Goal: Consume media (video, audio)

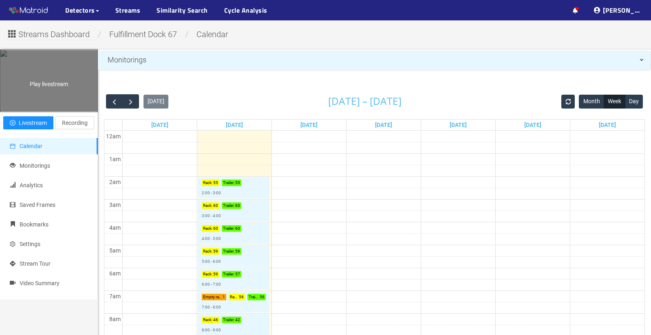
click at [47, 101] on div "Play livestream" at bounding box center [48, 80] width 97 height 61
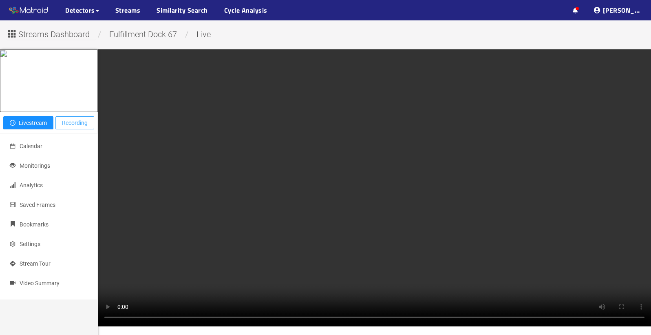
click at [73, 127] on span "Recording" at bounding box center [75, 122] width 26 height 9
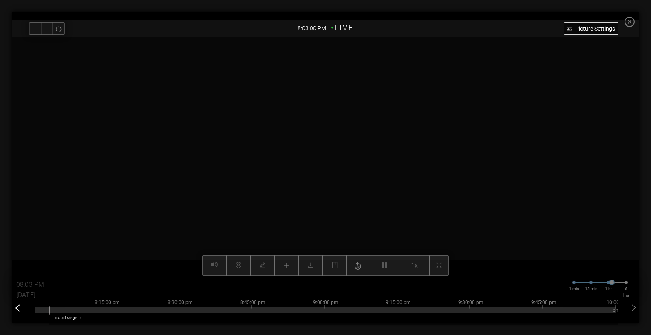
click at [20, 310] on icon "left" at bounding box center [17, 308] width 8 height 8
click at [541, 301] on div "6:15:00 pm 6:30:00 pm 6:45:00 pm 7:00:00 pm 7:15:00 pm 7:30:00 pm 7:45:00 pm 8:…" at bounding box center [320, 308] width 582 height 33
click at [370, 312] on div at bounding box center [320, 310] width 582 height 6
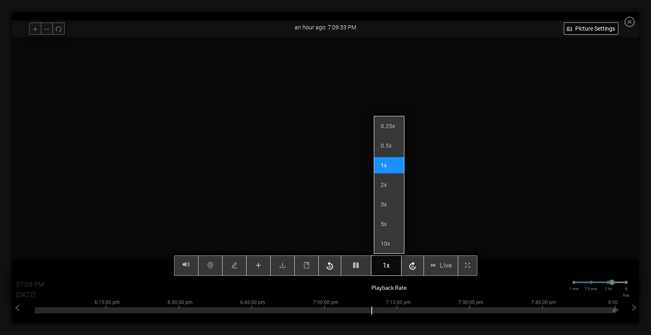
click at [390, 266] on span "1x" at bounding box center [386, 265] width 7 height 10
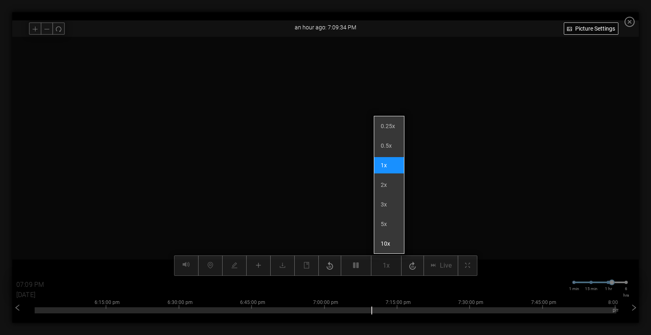
click at [390, 238] on li "10x" at bounding box center [389, 243] width 30 height 16
click at [391, 242] on li "10x" at bounding box center [389, 243] width 30 height 16
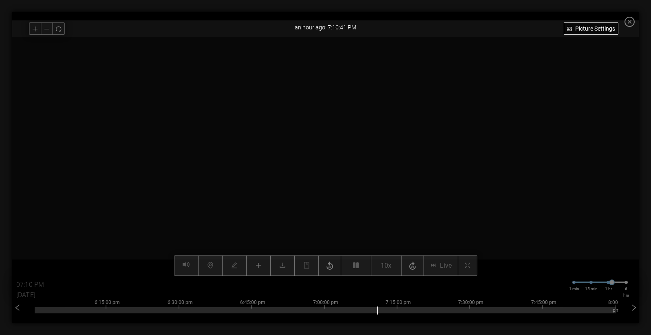
click at [542, 314] on div "6:15:00 pm 6:30:00 pm 6:45:00 pm 7:00:00 pm 7:15:00 pm 7:30:00 pm 7:45:00 pm 8:…" at bounding box center [326, 308] width 582 height 33
click at [467, 312] on div at bounding box center [326, 310] width 582 height 6
click at [567, 311] on div at bounding box center [326, 310] width 582 height 6
click at [541, 310] on div at bounding box center [326, 310] width 582 height 6
click at [465, 54] on video at bounding box center [326, 156] width 478 height 239
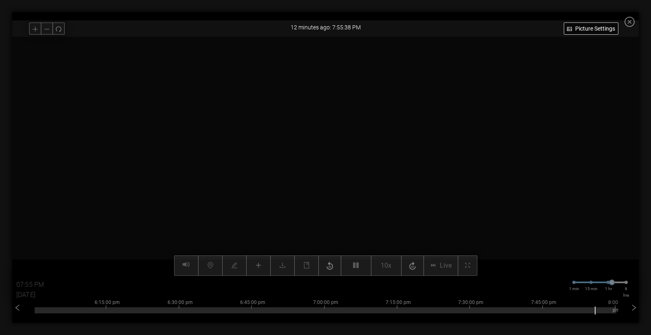
click at [342, 230] on video at bounding box center [326, 156] width 478 height 239
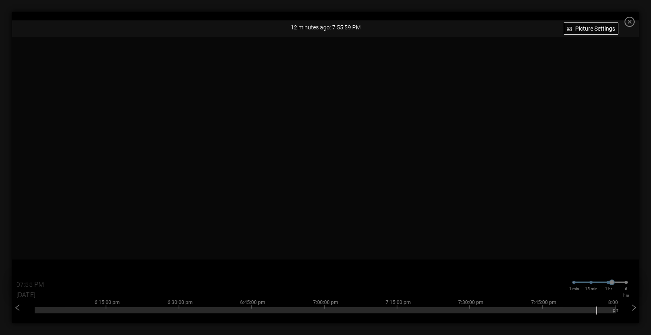
type input "07:56 PM"
